Goal: Find specific page/section: Find specific page/section

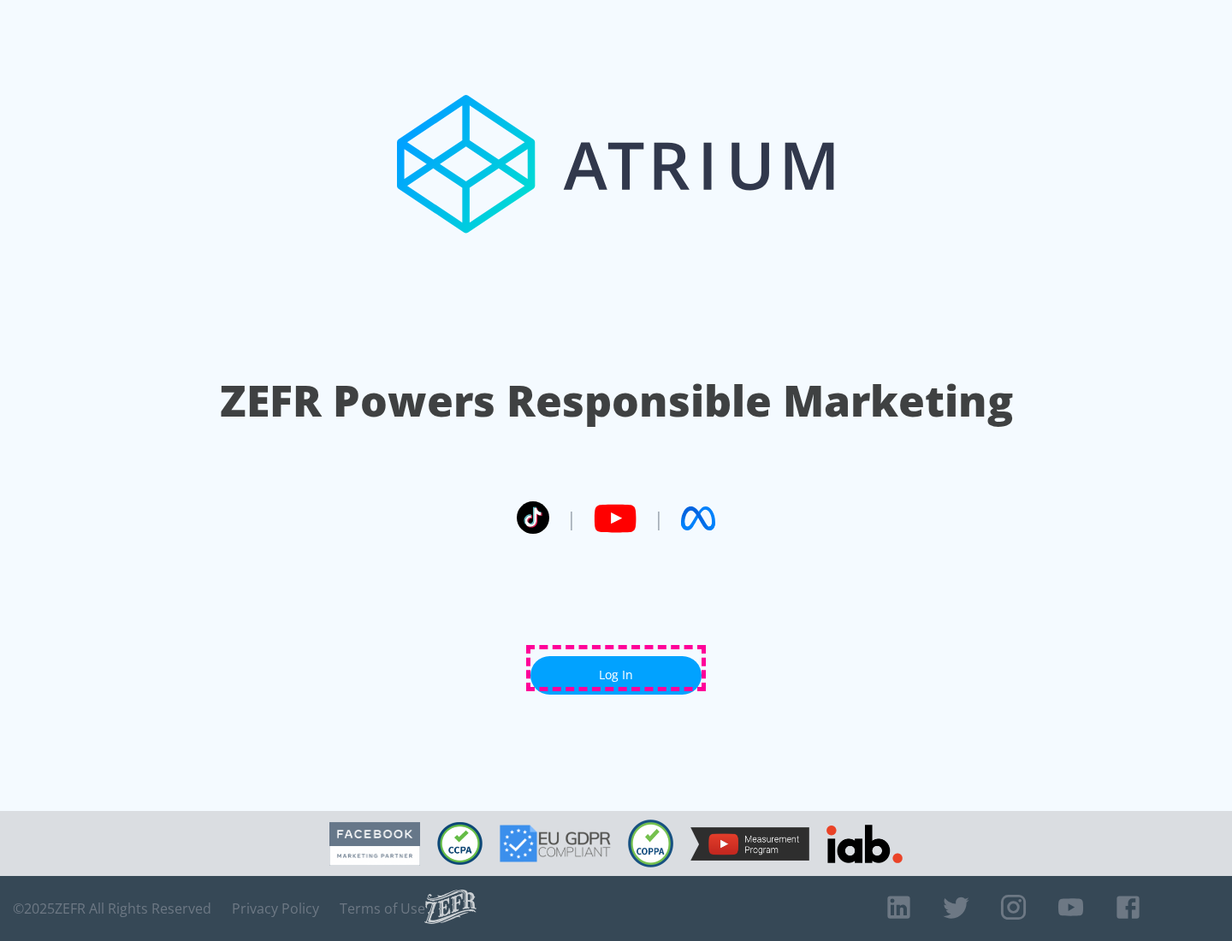
click at [616, 668] on link "Log In" at bounding box center [615, 675] width 171 height 38
